Goal: Task Accomplishment & Management: Complete application form

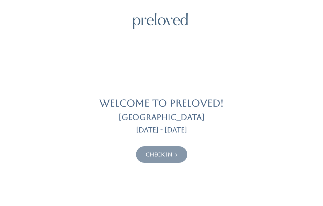
click at [166, 155] on link "Check In" at bounding box center [162, 154] width 32 height 7
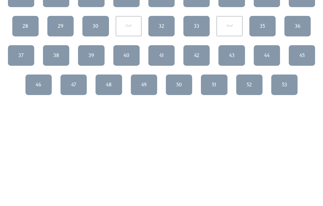
scroll to position [140, 0]
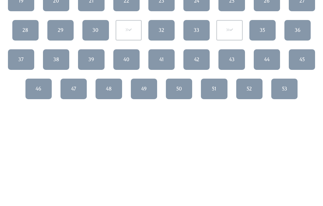
click at [227, 80] on link "51" at bounding box center [214, 89] width 26 height 21
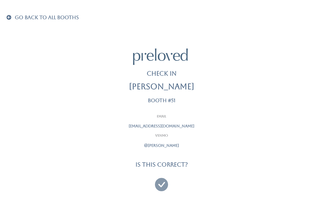
click at [160, 180] on icon at bounding box center [161, 182] width 13 height 18
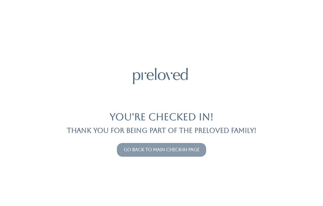
click at [202, 147] on button "Go back to main check-in page" at bounding box center [161, 150] width 89 height 14
click at [186, 144] on button "Go back to main check-in page" at bounding box center [161, 150] width 89 height 14
click at [186, 148] on link "Go back to main check-in page" at bounding box center [162, 149] width 76 height 5
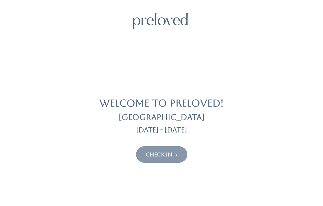
click at [174, 154] on icon at bounding box center [174, 154] width 5 height 7
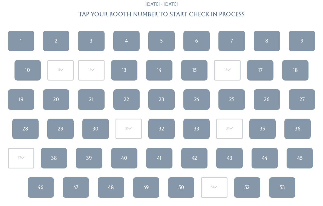
scroll to position [40, 0]
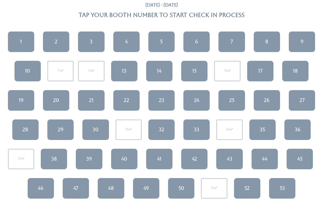
click at [177, 184] on link "50" at bounding box center [181, 188] width 26 height 21
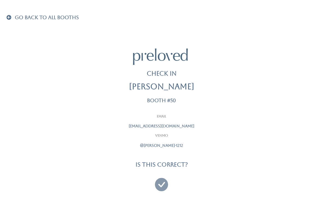
click at [160, 180] on icon at bounding box center [161, 182] width 13 height 18
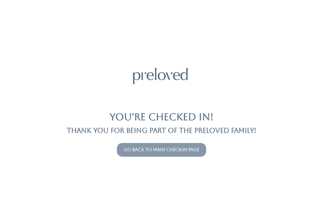
click at [173, 156] on button "Go back to main check-in page" at bounding box center [161, 150] width 89 height 14
click at [165, 152] on link "Go back to main check-in page" at bounding box center [162, 149] width 76 height 5
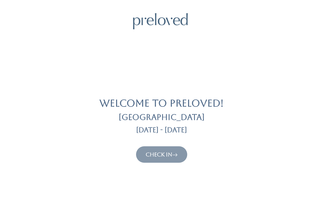
click at [186, 156] on button "Check In" at bounding box center [161, 154] width 51 height 16
click at [167, 151] on link "Check In" at bounding box center [162, 154] width 32 height 7
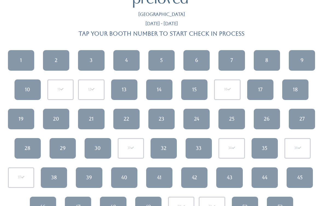
scroll to position [23, 0]
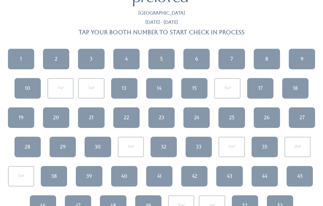
click at [192, 150] on link "33" at bounding box center [199, 147] width 26 height 21
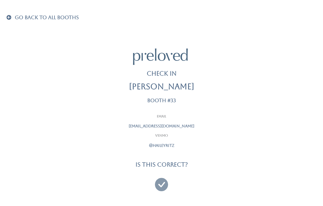
click at [164, 186] on icon at bounding box center [161, 182] width 13 height 18
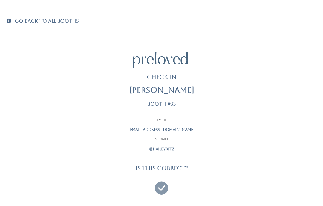
click at [8, 21] on span at bounding box center [10, 20] width 7 height 5
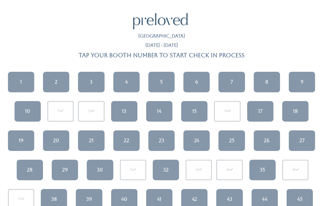
click at [189, 140] on link "24" at bounding box center [197, 140] width 26 height 21
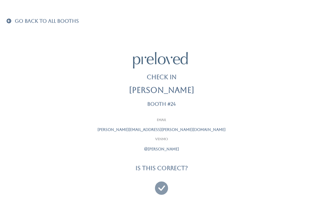
scroll to position [4, 0]
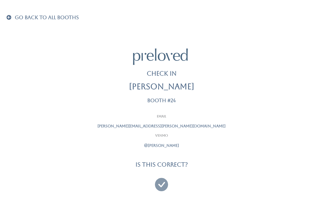
click at [161, 183] on icon at bounding box center [161, 182] width 13 height 18
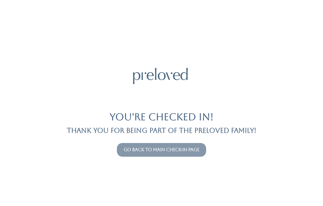
click at [202, 144] on button "Go back to main check-in page" at bounding box center [161, 150] width 89 height 14
click at [183, 147] on link "Go back to main check-in page" at bounding box center [162, 149] width 76 height 5
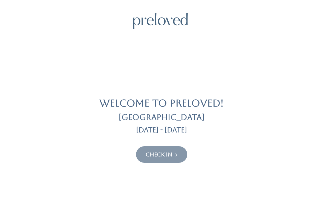
click at [168, 151] on link "Check In" at bounding box center [162, 154] width 32 height 7
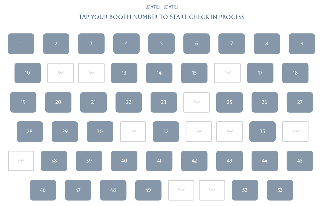
scroll to position [52, 0]
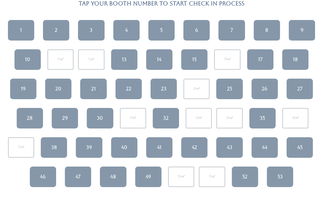
click at [120, 148] on link "40" at bounding box center [124, 147] width 26 height 21
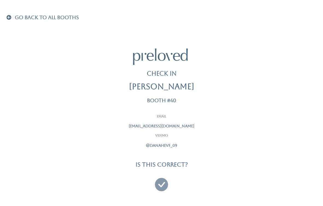
click at [158, 190] on link at bounding box center [161, 182] width 13 height 20
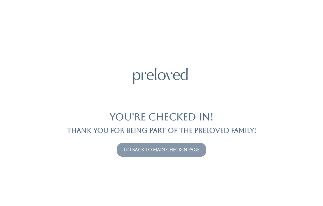
click at [172, 141] on div "Go back to main check-in page" at bounding box center [161, 150] width 317 height 18
click at [150, 150] on link "Go back to main check-in page" at bounding box center [162, 149] width 76 height 5
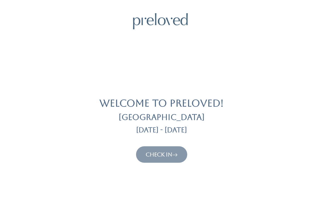
click at [156, 151] on link "Check In" at bounding box center [162, 154] width 32 height 7
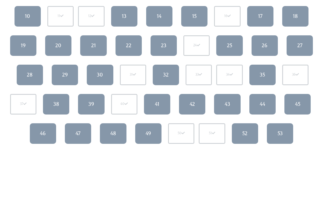
scroll to position [89, 0]
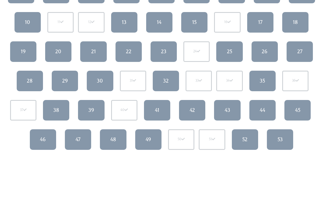
click at [195, 110] on link "42" at bounding box center [192, 110] width 26 height 21
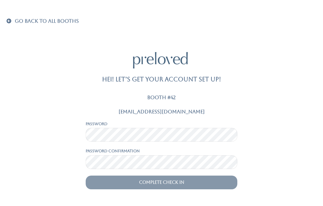
click at [11, 20] on span at bounding box center [10, 20] width 7 height 5
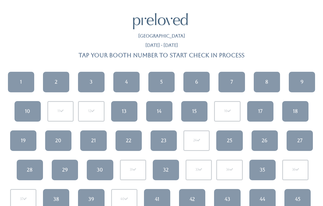
click at [128, 85] on link "4" at bounding box center [126, 82] width 26 height 21
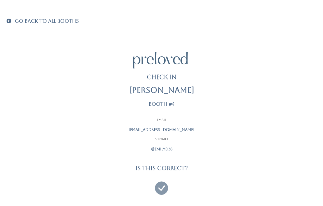
click at [163, 176] on div at bounding box center [161, 186] width 137 height 20
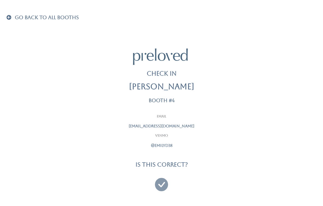
click at [159, 187] on icon at bounding box center [161, 182] width 13 height 18
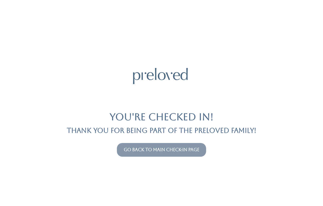
click at [174, 147] on link "Go back to main check-in page" at bounding box center [162, 149] width 76 height 5
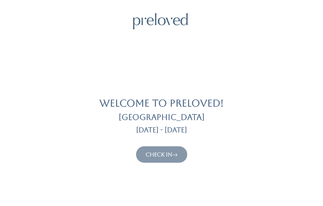
click at [168, 162] on button "Check In" at bounding box center [161, 154] width 51 height 16
click at [173, 151] on link "Check In" at bounding box center [162, 154] width 32 height 7
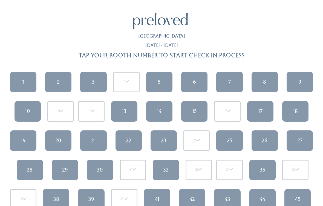
click at [292, 74] on link "9" at bounding box center [300, 82] width 26 height 21
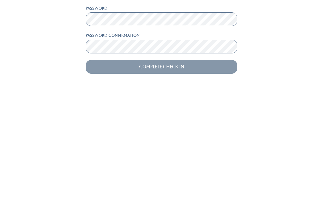
click at [174, 176] on input "Complete Check In" at bounding box center [162, 183] width 152 height 14
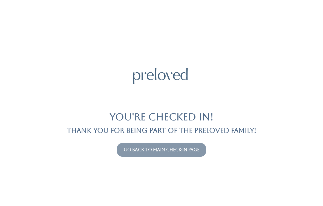
click at [189, 152] on link "Go back to main check-in page" at bounding box center [162, 149] width 76 height 5
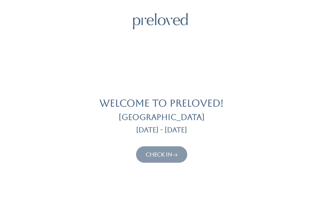
click at [173, 151] on link "Check In" at bounding box center [162, 154] width 32 height 7
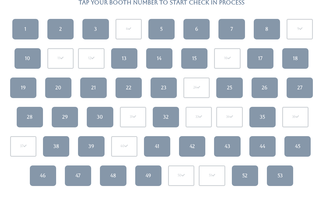
scroll to position [53, 0]
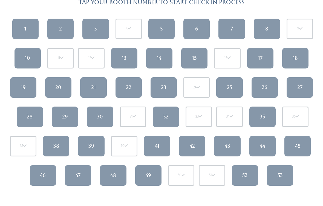
click at [264, 145] on div "44" at bounding box center [262, 146] width 5 height 7
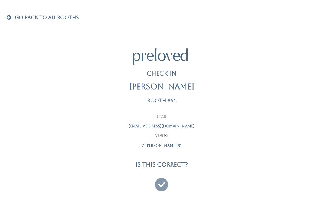
click at [155, 181] on icon at bounding box center [161, 182] width 13 height 18
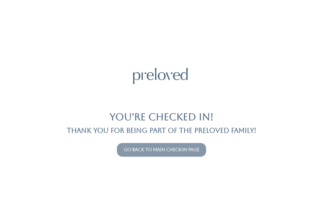
click at [188, 145] on button "Go back to main check-in page" at bounding box center [161, 150] width 89 height 14
click at [181, 150] on link "Go back to main check-in page" at bounding box center [162, 149] width 76 height 5
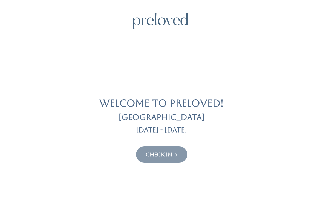
click at [172, 147] on button "Check In" at bounding box center [161, 154] width 51 height 16
click at [168, 149] on button "Check In" at bounding box center [161, 154] width 51 height 16
click at [178, 151] on icon at bounding box center [174, 154] width 5 height 7
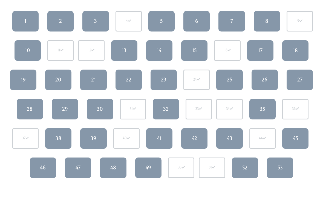
scroll to position [61, 0]
click at [309, 79] on link "27" at bounding box center [300, 80] width 26 height 21
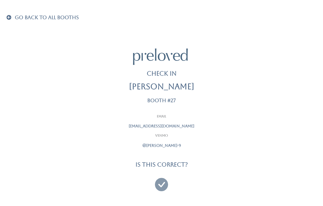
click at [159, 190] on link at bounding box center [161, 182] width 13 height 20
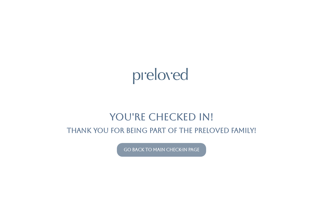
click at [177, 149] on link "Go back to main check-in page" at bounding box center [162, 149] width 76 height 5
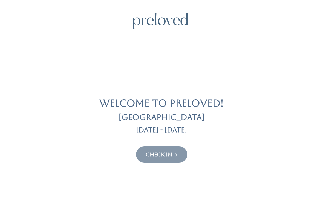
click at [175, 151] on icon at bounding box center [174, 154] width 5 height 7
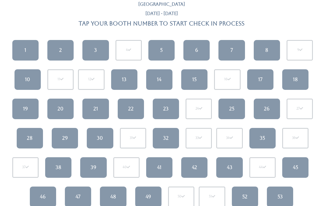
scroll to position [47, 0]
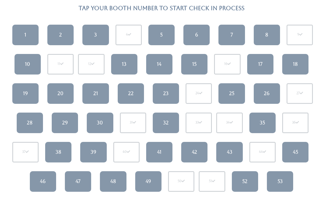
click at [229, 151] on div "43" at bounding box center [229, 152] width 5 height 7
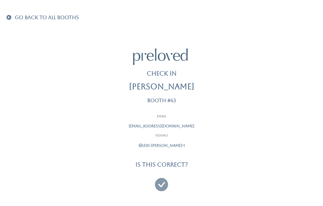
click at [161, 182] on icon at bounding box center [161, 182] width 13 height 18
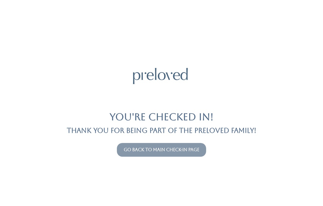
click at [175, 147] on link "Go back to main check-in page" at bounding box center [162, 149] width 76 height 5
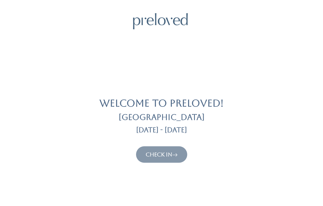
click at [172, 156] on link "Check In" at bounding box center [162, 154] width 32 height 7
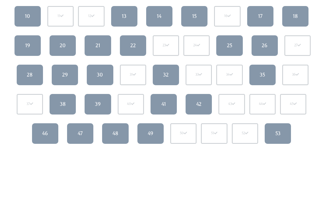
scroll to position [95, 0]
click at [116, 131] on div "48" at bounding box center [116, 133] width 6 height 7
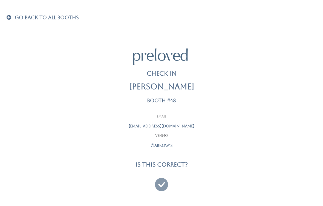
click at [156, 180] on icon at bounding box center [161, 182] width 13 height 18
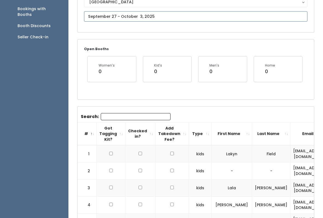
click at [171, 13] on input "text" at bounding box center [196, 17] width 224 height 10
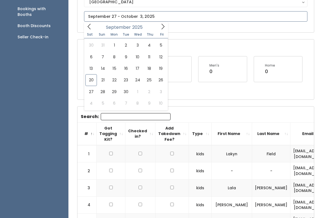
scroll to position [69, 0]
type input "September 20 to September 26"
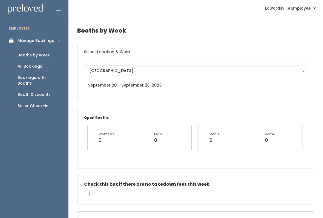
click at [51, 102] on link "Seller Check-in" at bounding box center [34, 105] width 69 height 11
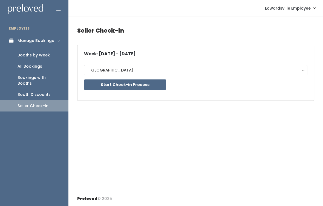
click at [197, 59] on div "Week: [DATE] - [DATE] [GEOGRAPHIC_DATA] [GEOGRAPHIC_DATA] Start Check-in Process" at bounding box center [196, 73] width 224 height 42
click at [153, 86] on button "Start Check-in Process" at bounding box center [125, 84] width 82 height 10
click at [33, 55] on div "Booths by Week" at bounding box center [34, 55] width 32 height 6
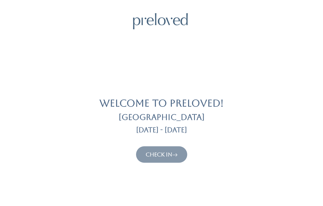
click at [153, 147] on button "Check In" at bounding box center [161, 154] width 51 height 16
click at [153, 154] on link "Check In" at bounding box center [162, 154] width 32 height 7
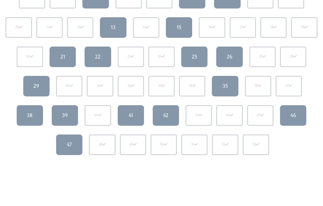
scroll to position [84, 0]
click at [105, 55] on link "22" at bounding box center [98, 57] width 26 height 21
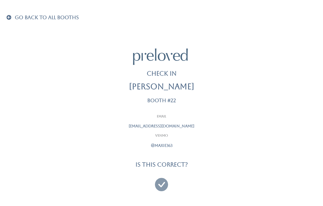
click at [162, 187] on icon at bounding box center [161, 182] width 13 height 18
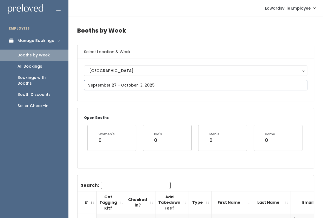
click at [173, 82] on input "text" at bounding box center [196, 85] width 224 height 10
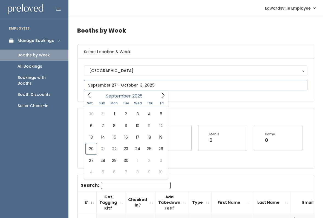
type input "[DATE] to [DATE]"
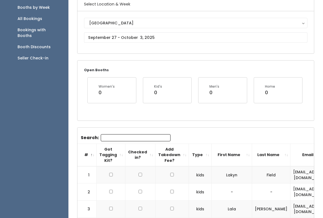
scroll to position [48, 0]
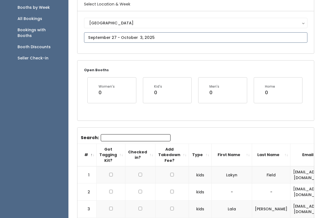
click at [212, 38] on input "text" at bounding box center [196, 37] width 224 height 10
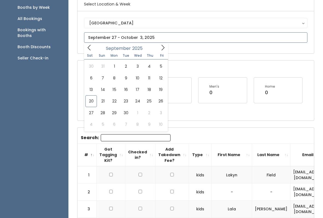
click at [166, 46] on span at bounding box center [163, 47] width 10 height 8
click at [162, 49] on icon at bounding box center [163, 48] width 6 height 6
type input "November 1 to November 7"
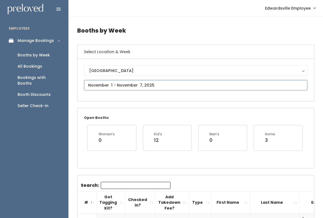
click at [168, 85] on input "text" at bounding box center [196, 85] width 224 height 10
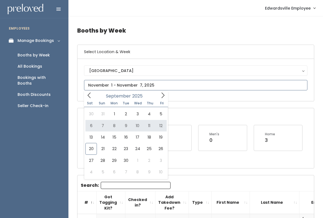
type input "September 6 to September 12"
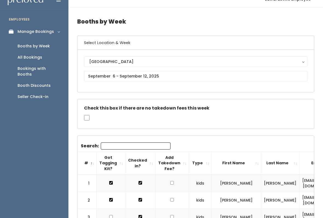
scroll to position [15, 0]
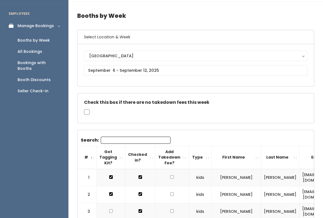
click at [188, 64] on div "[GEOGRAPHIC_DATA] [GEOGRAPHIC_DATA]" at bounding box center [196, 65] width 224 height 29
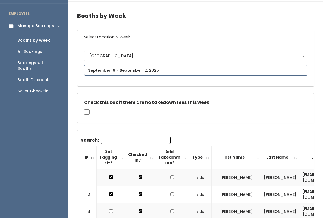
click at [189, 74] on input "text" at bounding box center [196, 70] width 224 height 10
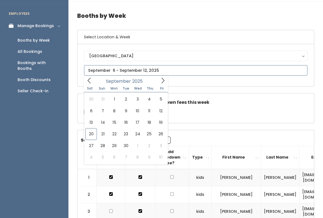
click at [163, 78] on icon at bounding box center [163, 81] width 6 height 6
click at [162, 79] on icon at bounding box center [163, 81] width 6 height 6
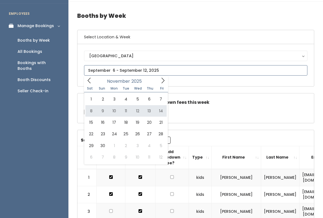
type input "November 8 to November 14"
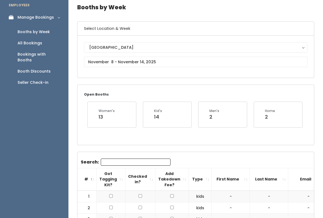
scroll to position [23, 0]
click at [195, 61] on input "text" at bounding box center [196, 62] width 224 height 10
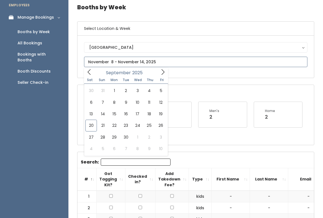
click at [89, 72] on icon at bounding box center [89, 72] width 6 height 6
click at [165, 74] on icon at bounding box center [163, 72] width 6 height 6
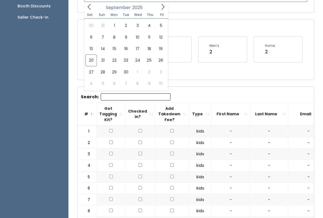
scroll to position [89, 0]
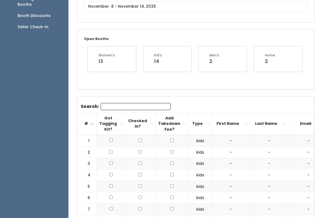
scroll to position [0, 0]
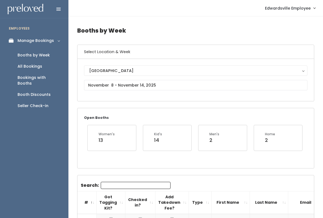
click at [43, 104] on link "Seller Check-in" at bounding box center [34, 105] width 69 height 11
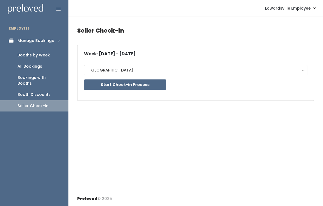
click at [146, 87] on button "Start Check-in Process" at bounding box center [125, 84] width 82 height 10
click at [141, 87] on button "Start Check-in Process" at bounding box center [125, 84] width 82 height 10
click at [50, 55] on link "Booths by Week" at bounding box center [34, 55] width 69 height 11
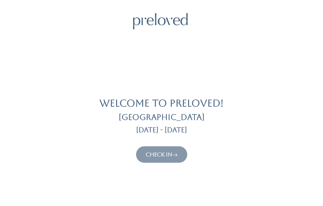
click at [174, 153] on icon at bounding box center [174, 154] width 5 height 7
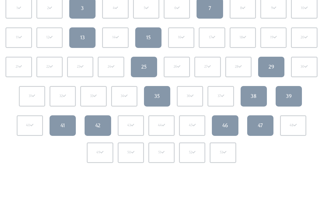
scroll to position [74, 0]
click at [249, 95] on link "38" at bounding box center [254, 96] width 26 height 21
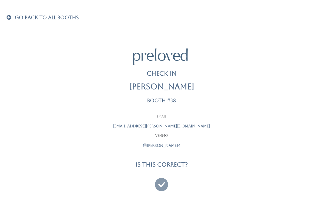
click at [165, 186] on icon at bounding box center [161, 182] width 13 height 18
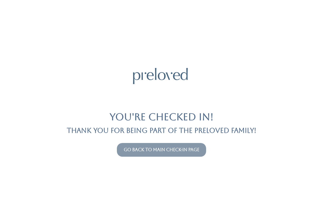
click at [179, 145] on button "Go back to main check-in page" at bounding box center [161, 150] width 89 height 14
click at [175, 149] on link "Go back to main check-in page" at bounding box center [162, 149] width 76 height 5
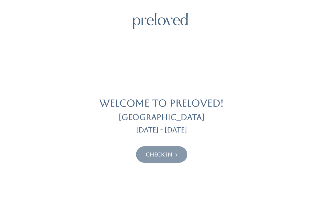
click at [172, 156] on link "Check In" at bounding box center [162, 154] width 32 height 7
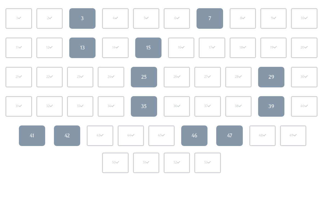
scroll to position [65, 0]
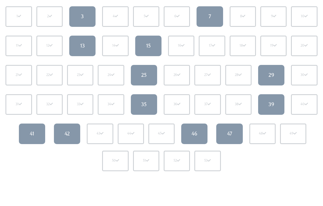
click at [196, 132] on div "46" at bounding box center [195, 133] width 6 height 7
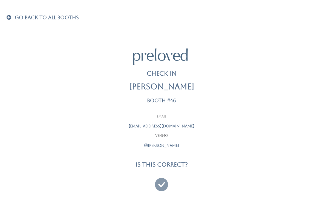
click at [161, 182] on icon at bounding box center [161, 182] width 13 height 18
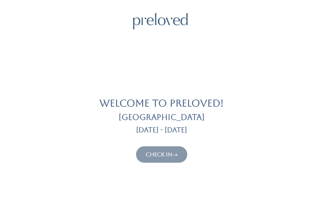
click at [174, 154] on icon at bounding box center [174, 154] width 5 height 7
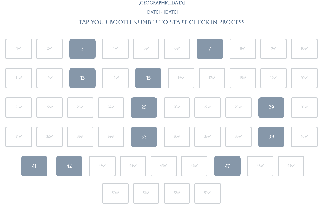
scroll to position [28, 0]
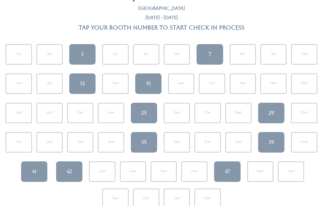
click at [80, 53] on link "3" at bounding box center [82, 54] width 26 height 21
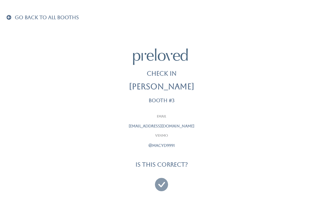
click at [163, 178] on icon at bounding box center [161, 182] width 13 height 18
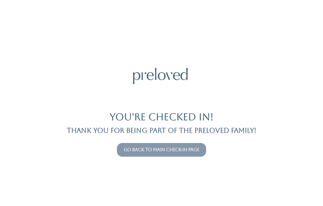
click at [185, 148] on link "Go back to main check-in page" at bounding box center [162, 149] width 76 height 5
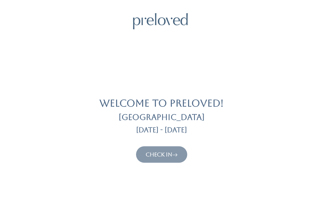
click at [162, 156] on link "Check In" at bounding box center [162, 154] width 32 height 7
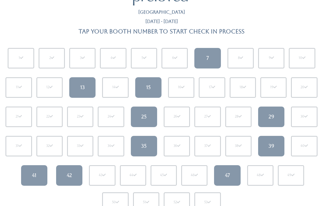
scroll to position [24, 0]
click at [145, 143] on div "35" at bounding box center [143, 146] width 5 height 7
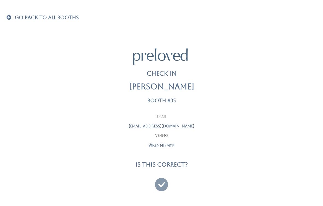
click at [162, 181] on icon at bounding box center [161, 182] width 13 height 18
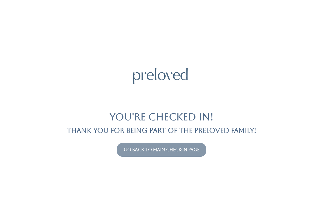
click at [182, 148] on link "Go back to main check-in page" at bounding box center [162, 149] width 76 height 5
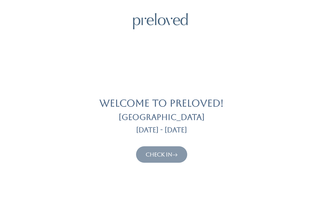
click at [172, 152] on link "Check In" at bounding box center [162, 154] width 32 height 7
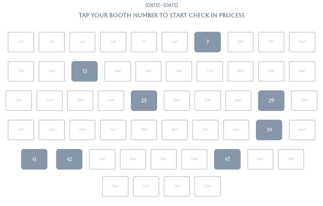
scroll to position [40, 0]
click at [78, 75] on link "13" at bounding box center [85, 71] width 26 height 21
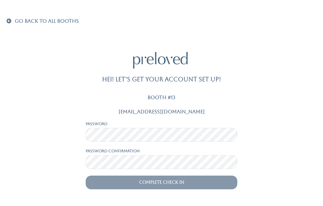
click at [9, 19] on span at bounding box center [10, 20] width 7 height 5
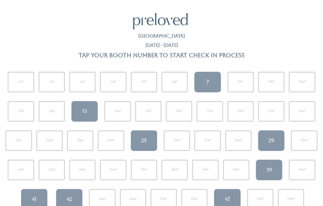
click at [266, 138] on link "29" at bounding box center [271, 140] width 26 height 21
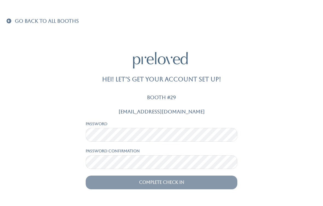
click at [15, 18] on span "Go Back To All Booths" at bounding box center [47, 21] width 64 height 6
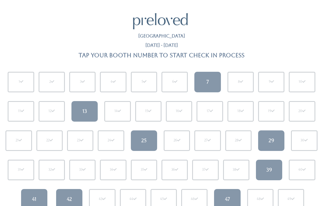
scroll to position [18, 0]
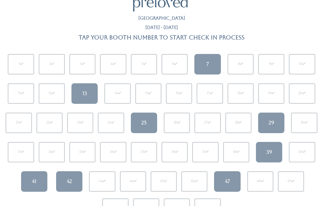
click at [41, 180] on link "41" at bounding box center [34, 181] width 26 height 21
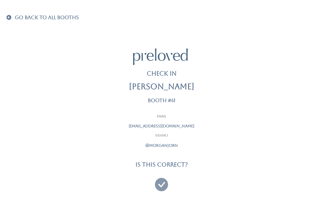
click at [163, 180] on icon at bounding box center [161, 182] width 13 height 18
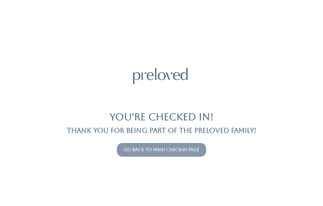
click at [136, 147] on link "Go back to main check-in page" at bounding box center [162, 149] width 76 height 5
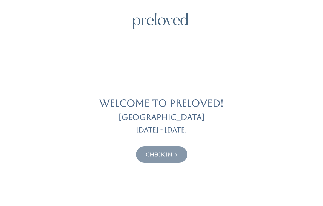
click at [152, 155] on link "Check In" at bounding box center [162, 154] width 32 height 7
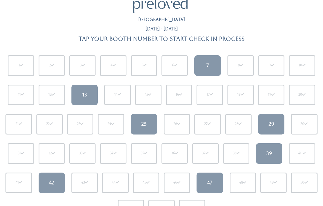
scroll to position [18, 0]
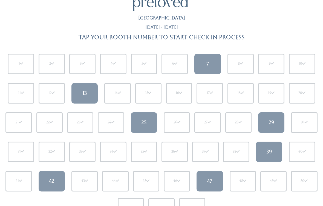
click at [52, 179] on div "42" at bounding box center [51, 181] width 5 height 7
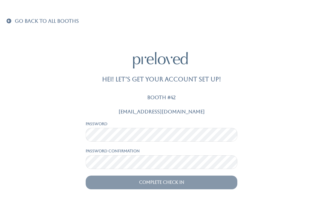
click at [8, 19] on span at bounding box center [10, 20] width 7 height 5
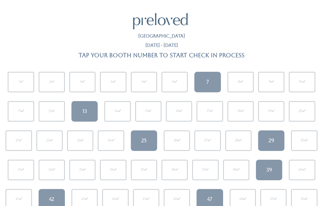
click at [216, 198] on link "47" at bounding box center [210, 199] width 26 height 21
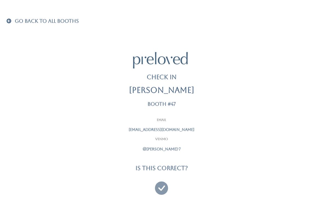
click at [161, 183] on icon at bounding box center [161, 186] width 13 height 18
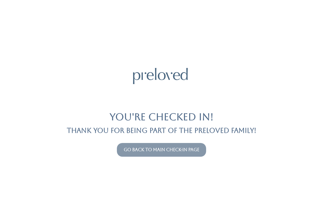
click at [139, 152] on link "Go back to main check-in page" at bounding box center [162, 149] width 76 height 5
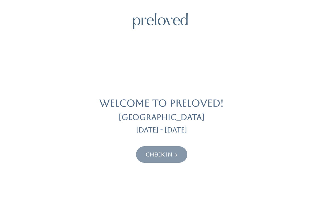
click at [161, 156] on link "Check In" at bounding box center [162, 154] width 32 height 7
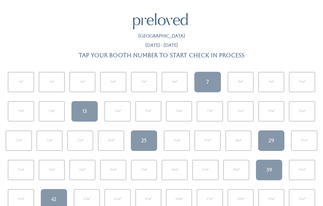
click at [145, 139] on div "25" at bounding box center [143, 140] width 5 height 7
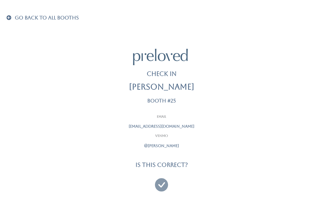
scroll to position [3, 0]
click at [157, 187] on icon at bounding box center [161, 182] width 13 height 18
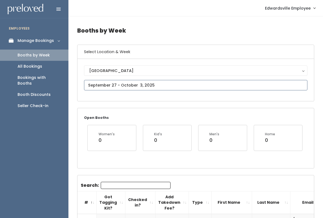
click at [161, 84] on input "text" at bounding box center [196, 85] width 224 height 10
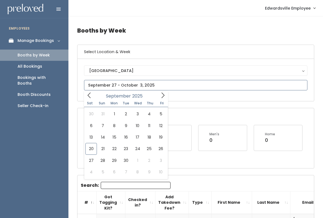
click at [163, 92] on icon at bounding box center [163, 95] width 6 height 6
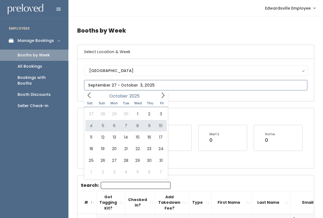
type input "October 4 to October 10"
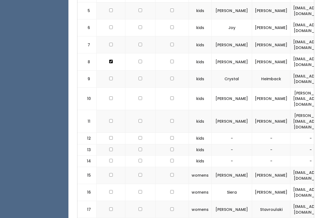
click at [116, 110] on td at bounding box center [111, 121] width 29 height 23
click at [111, 96] on input "checkbox" at bounding box center [111, 98] width 4 height 4
checkbox input "true"
click at [109, 115] on td at bounding box center [111, 121] width 29 height 23
click at [112, 119] on input "checkbox" at bounding box center [111, 121] width 4 height 4
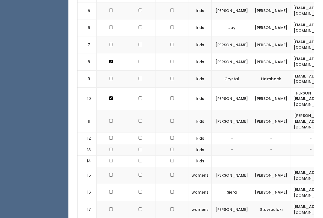
checkbox input "true"
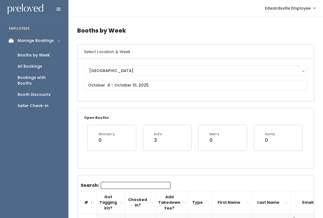
click at [45, 103] on link "Seller Check-in" at bounding box center [34, 105] width 69 height 11
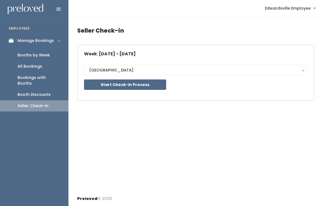
click at [145, 86] on button "Start Check-in Process" at bounding box center [125, 84] width 82 height 10
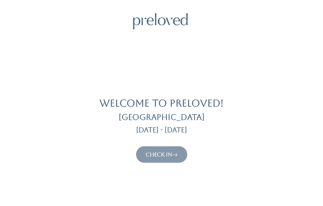
click at [178, 157] on icon at bounding box center [174, 154] width 5 height 7
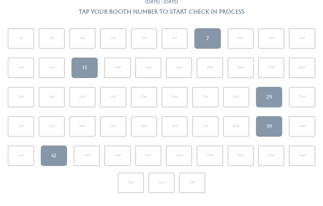
scroll to position [44, 0]
